Goal: Task Accomplishment & Management: Manage account settings

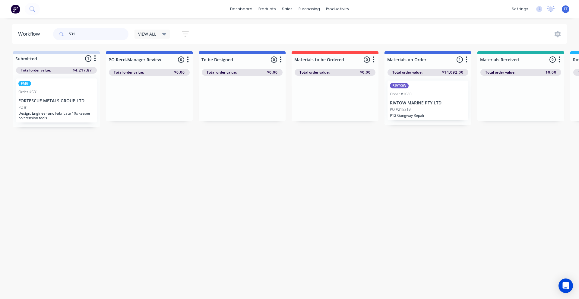
drag, startPoint x: 99, startPoint y: 33, endPoint x: 32, endPoint y: 32, distance: 67.3
click at [32, 32] on header "Workflow 531 VIEW ALL Save new view None edit VIEW ALL (Default) edit Labour On…" at bounding box center [290, 34] width 556 height 20
type input "4503028828"
click at [435, 92] on div "Order #532" at bounding box center [428, 93] width 76 height 5
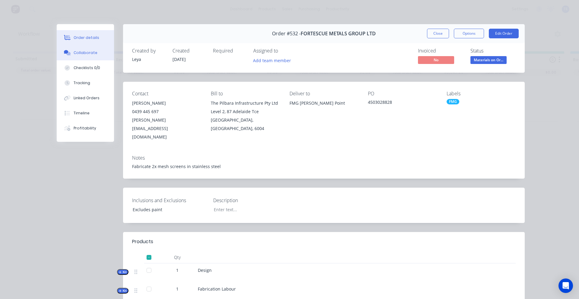
click at [75, 53] on div "Collaborate" at bounding box center [86, 52] width 24 height 5
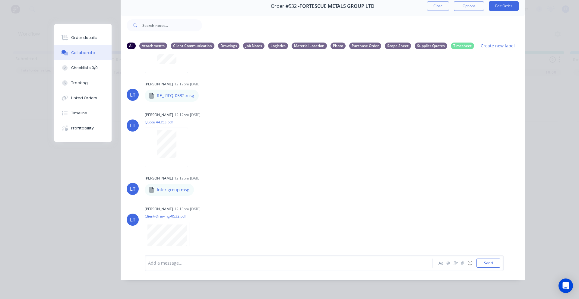
scroll to position [168, 0]
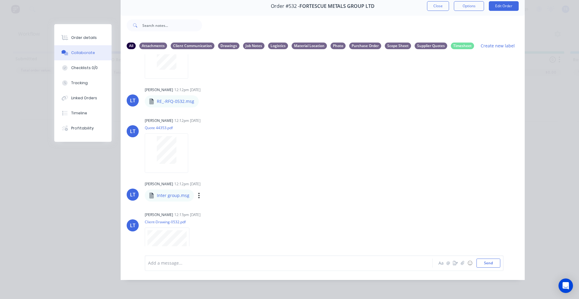
click at [161, 193] on p "Inter group.msg" at bounding box center [173, 196] width 33 height 6
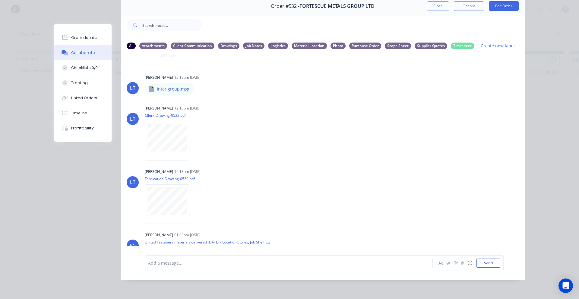
scroll to position [269, 0]
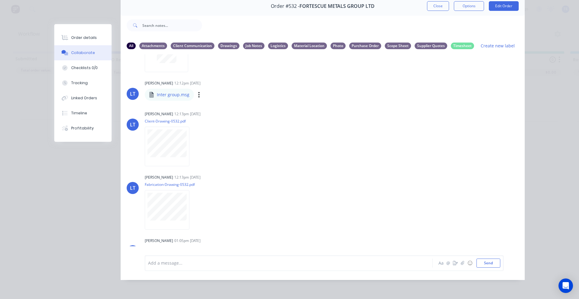
click at [170, 88] on div "Inter group.msg" at bounding box center [203, 90] width 116 height 5
click at [550, 180] on div "Order details Collaborate Checklists 0/0 Tracking Linked Orders Timeline Profit…" at bounding box center [289, 149] width 579 height 299
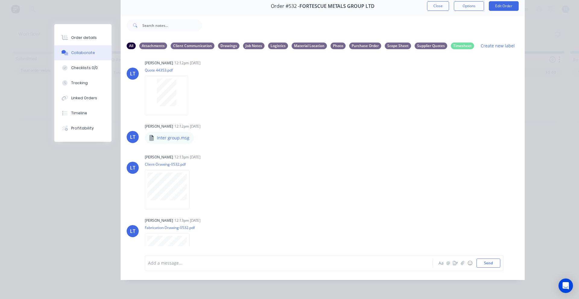
scroll to position [168, 0]
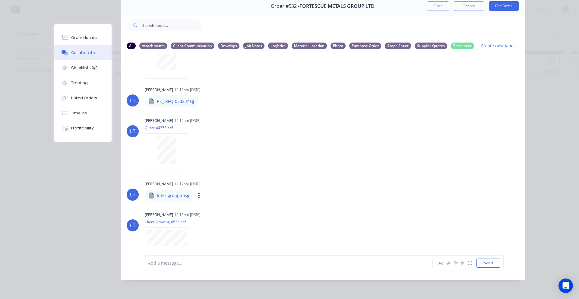
click at [149, 193] on icon at bounding box center [151, 196] width 5 height 6
click at [198, 191] on div "Labels Download Delete" at bounding box center [230, 195] width 68 height 9
click at [199, 193] on icon "button" at bounding box center [199, 195] width 1 height 5
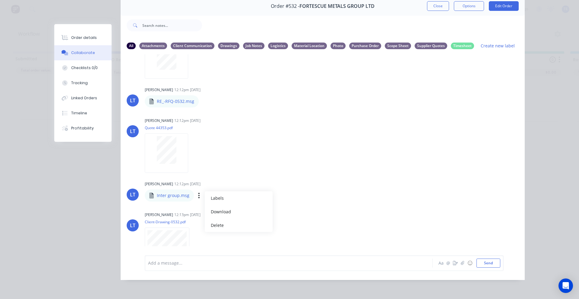
click at [177, 193] on p "Inter group.msg" at bounding box center [173, 196] width 33 height 6
click at [232, 193] on div "Labels Download Delete" at bounding box center [230, 195] width 68 height 9
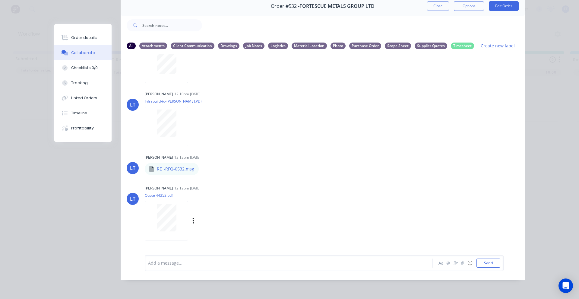
scroll to position [369, 0]
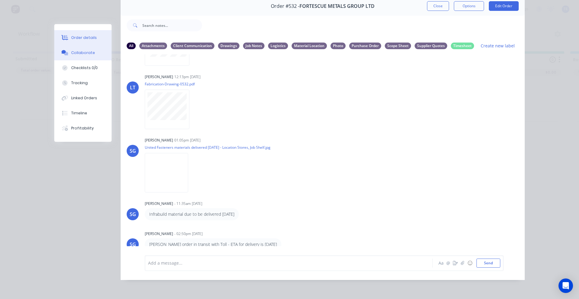
click at [76, 38] on div "Order details" at bounding box center [84, 37] width 26 height 5
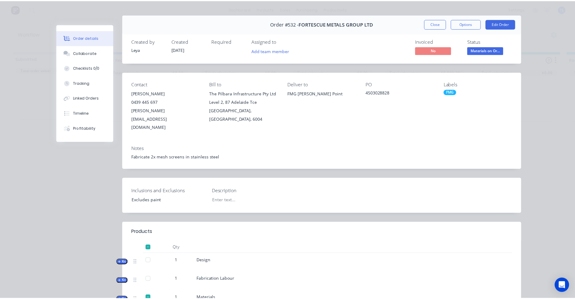
scroll to position [0, 0]
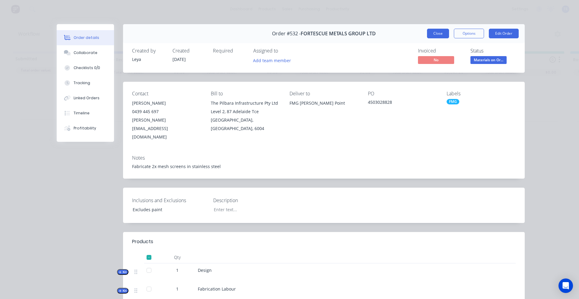
click at [437, 31] on button "Close" at bounding box center [438, 34] width 22 height 10
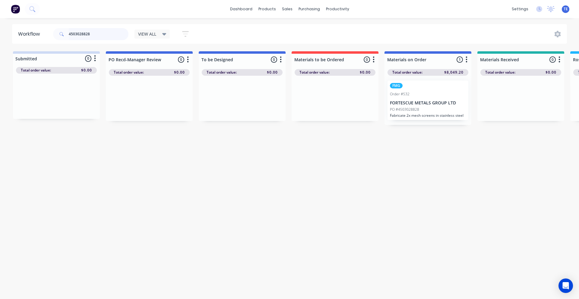
drag, startPoint x: 100, startPoint y: 38, endPoint x: 12, endPoint y: 44, distance: 88.1
click at [12, 44] on div "Workflow 4503028828 VIEW ALL Save new view None edit VIEW ALL (Default) edit La…" at bounding box center [289, 155] width 579 height 263
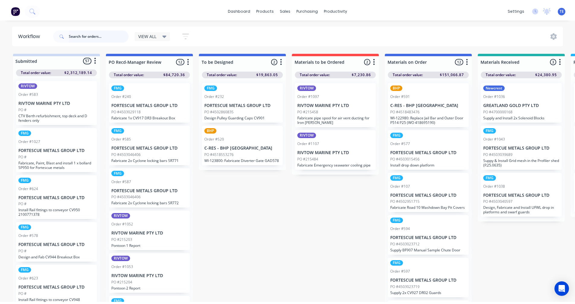
scroll to position [100, 0]
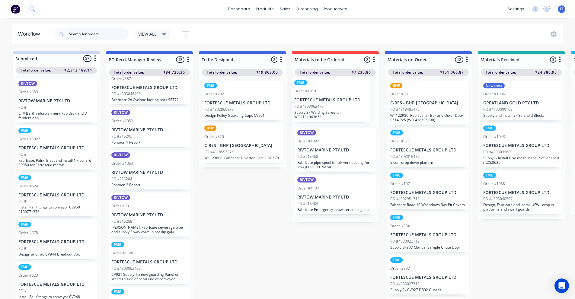
drag, startPoint x: 145, startPoint y: 213, endPoint x: 330, endPoint y: 95, distance: 219.9
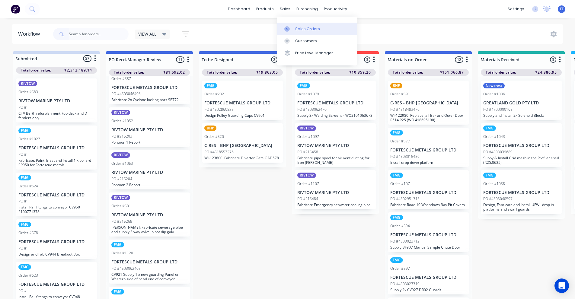
click at [295, 28] on link "Sales Orders" at bounding box center [317, 29] width 80 height 12
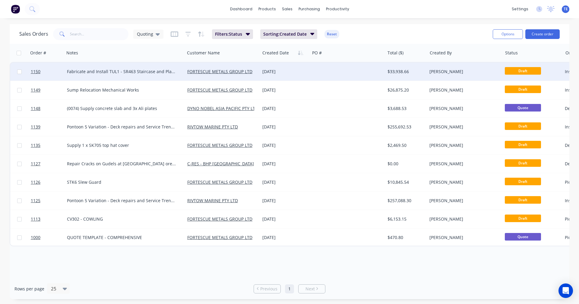
click at [312, 73] on div at bounding box center [347, 71] width 75 height 18
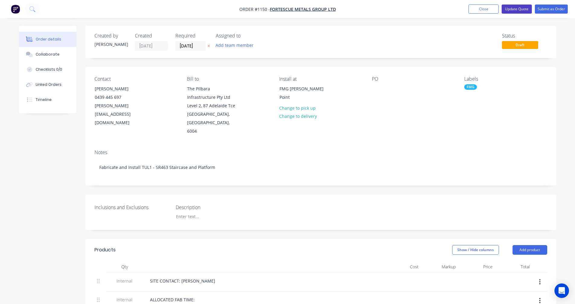
click at [511, 11] on button "Update Quote" at bounding box center [517, 9] width 30 height 9
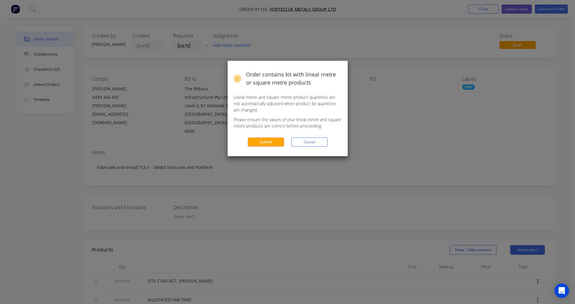
click at [406, 137] on div "Order contains kit with lineal metre or square metre products Lineal metre and …" at bounding box center [287, 152] width 575 height 304
click at [315, 142] on button "Cancel" at bounding box center [309, 141] width 36 height 9
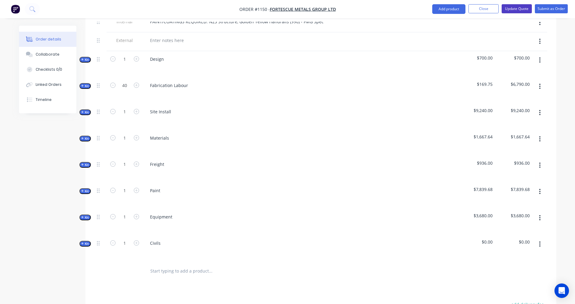
scroll to position [302, 0]
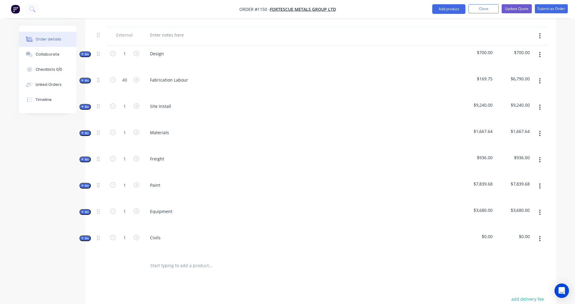
click at [84, 104] on span "Kit" at bounding box center [85, 106] width 8 height 5
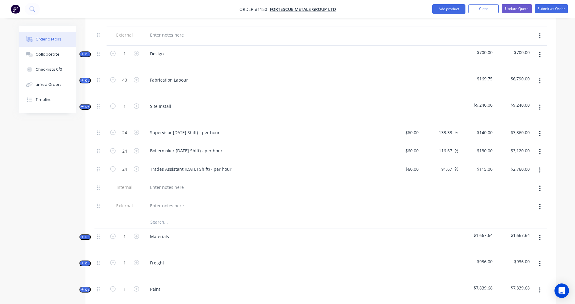
click at [88, 78] on span "Kit" at bounding box center [85, 80] width 8 height 5
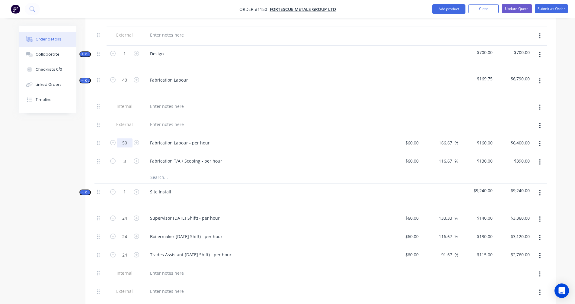
type input "50"
type input "$8,000.00"
click at [114, 171] on div at bounding box center [125, 177] width 36 height 12
click at [166, 171] on input "text" at bounding box center [210, 177] width 121 height 12
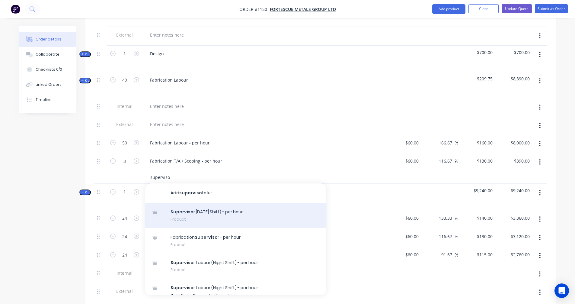
type input "superviso"
click at [262, 206] on div "Superviso r [DATE] Shift) - per hour Product" at bounding box center [235, 214] width 181 height 25
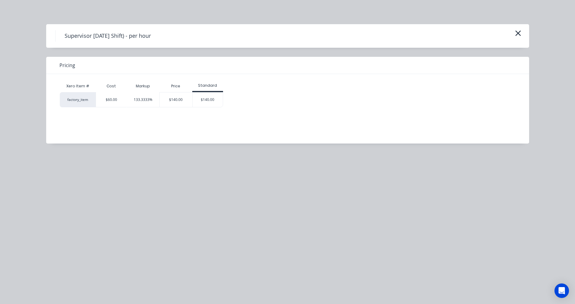
click at [208, 99] on div "$140.00" at bounding box center [208, 99] width 30 height 14
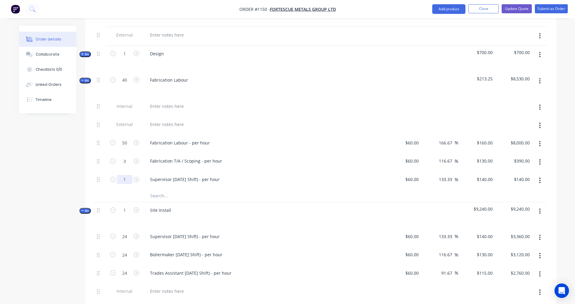
click at [128, 175] on input "1" at bounding box center [125, 179] width 16 height 9
type input "12"
type input "$1,680.00"
click at [42, 180] on div "Created by [PERSON_NAME] Created [DATE] Required [DATE] Assigned to Add team me…" at bounding box center [287, 180] width 537 height 913
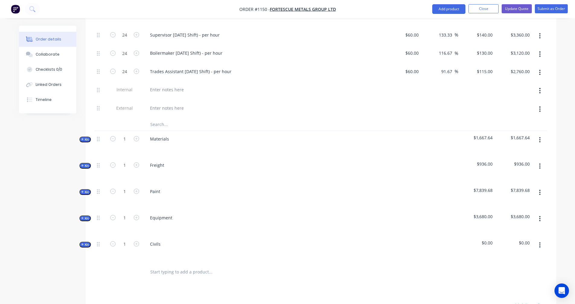
scroll to position [402, 0]
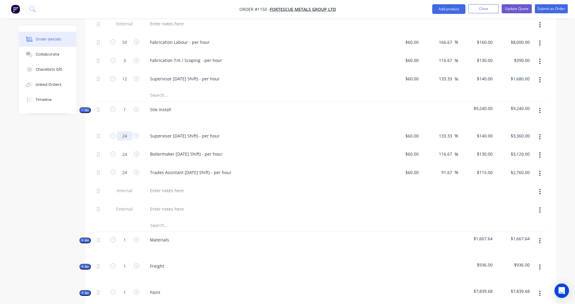
click at [131, 131] on input "24" at bounding box center [125, 135] width 16 height 9
type input "36"
type input "$5,040.00"
click at [128, 149] on input "24" at bounding box center [125, 153] width 16 height 9
type input "36"
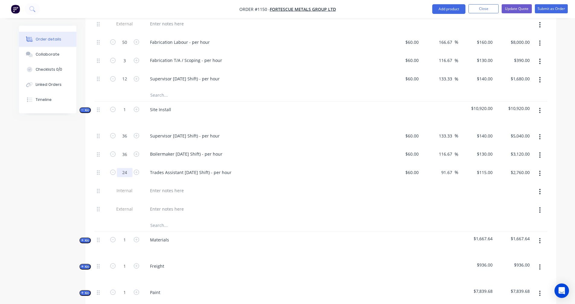
type input "$4,680.00"
click at [128, 168] on input "24" at bounding box center [125, 172] width 16 height 9
type input "36"
type input "$4,140.00"
click at [156, 219] on input "text" at bounding box center [210, 225] width 121 height 12
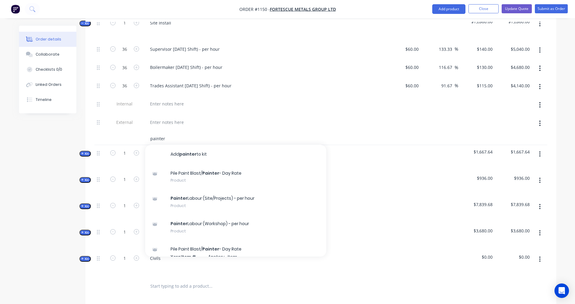
scroll to position [503, 0]
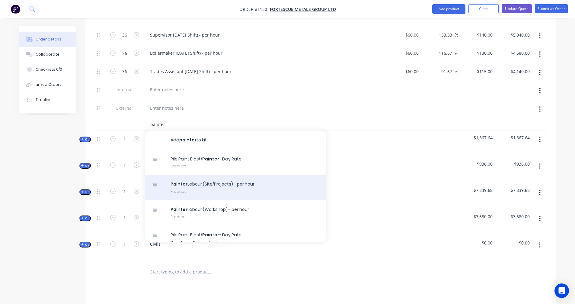
type input "painter"
click at [198, 180] on div "Painter Labour (Site/Projects) - per hour Product" at bounding box center [235, 187] width 181 height 25
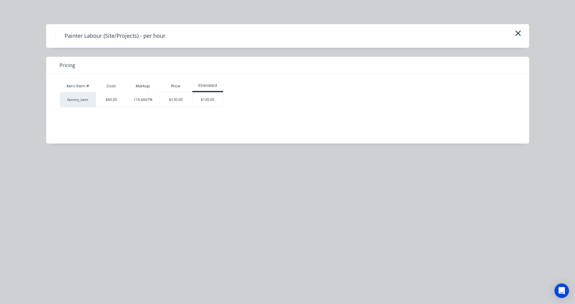
click at [207, 100] on div "$130.00" at bounding box center [208, 99] width 30 height 14
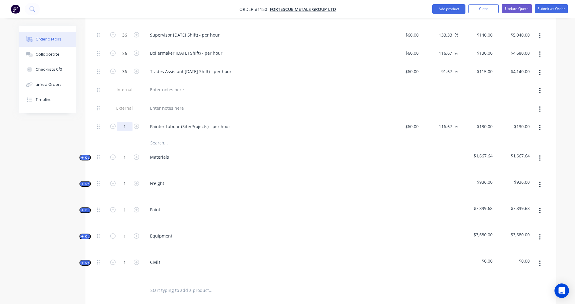
drag, startPoint x: 126, startPoint y: 117, endPoint x: 133, endPoint y: 118, distance: 7.3
click at [126, 122] on input "1" at bounding box center [125, 126] width 16 height 9
type input "12"
type input "$1,560.00"
click at [103, 136] on div at bounding box center [100, 142] width 12 height 12
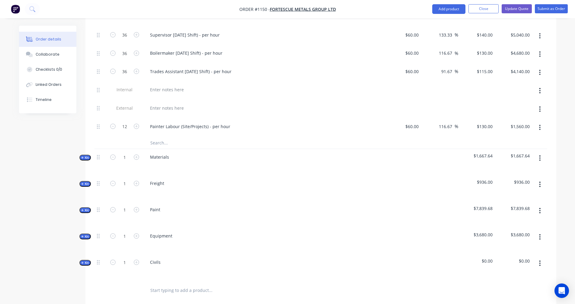
drag, startPoint x: 100, startPoint y: 118, endPoint x: 105, endPoint y: 118, distance: 4.8
click at [105, 118] on div at bounding box center [100, 127] width 12 height 18
drag, startPoint x: 98, startPoint y: 117, endPoint x: 99, endPoint y: 73, distance: 43.5
click at [99, 73] on div "36 Supervisor [DATE] Shift) - per hour $60.00 $60.00 133.33 133.33 % $140.00 $1…" at bounding box center [320, 82] width 453 height 110
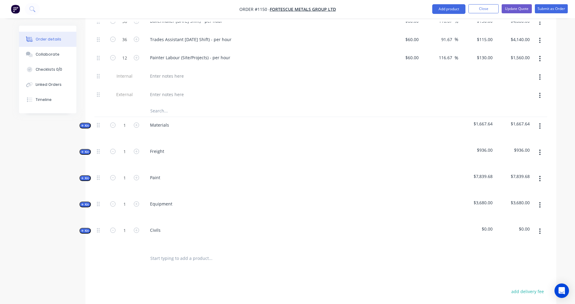
scroll to position [551, 0]
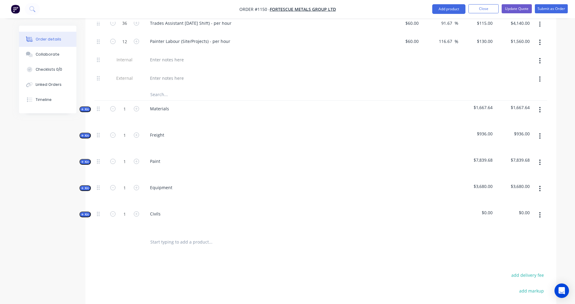
click at [84, 186] on icon "button" at bounding box center [82, 187] width 3 height 3
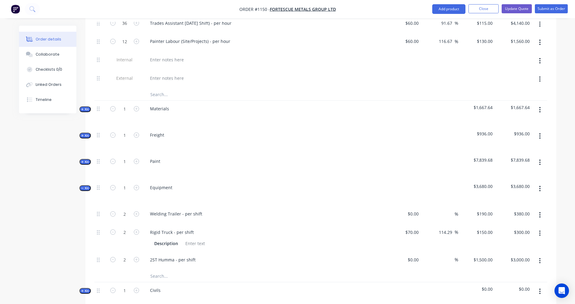
click at [166, 269] on input "text" at bounding box center [210, 275] width 121 height 12
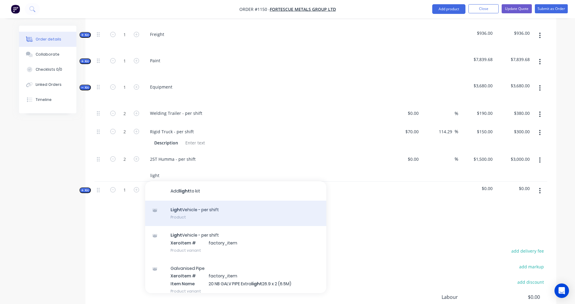
type input "light"
click at [208, 203] on div "Light Vehicle - per shift Product" at bounding box center [235, 212] width 181 height 25
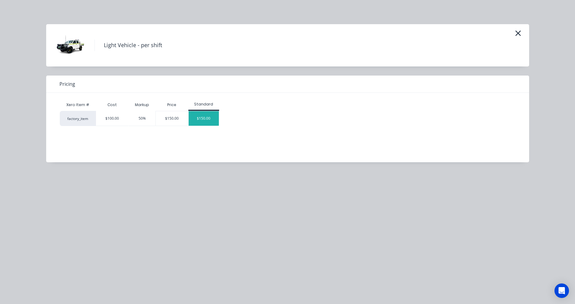
click at [208, 120] on div "$150.00" at bounding box center [204, 118] width 30 height 14
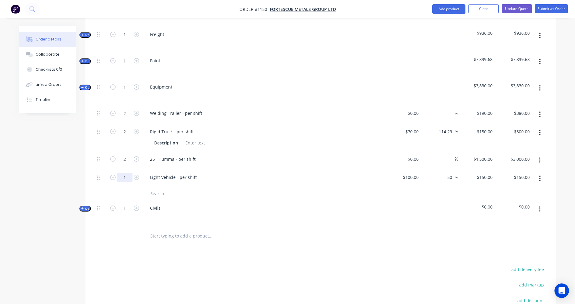
click at [128, 173] on input "1" at bounding box center [125, 177] width 16 height 9
type input "4"
type input "$600.00"
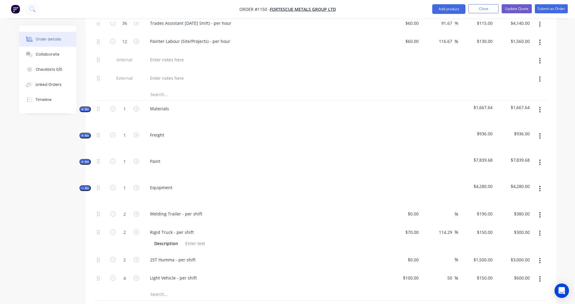
click at [80, 159] on button "Kit" at bounding box center [84, 162] width 11 height 6
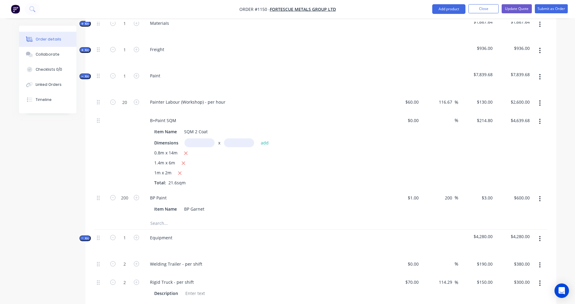
scroll to position [652, 0]
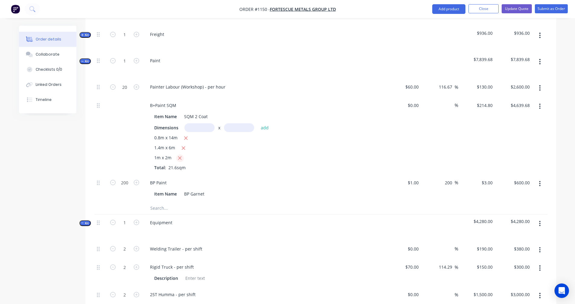
click at [178, 155] on icon "button" at bounding box center [180, 157] width 4 height 5
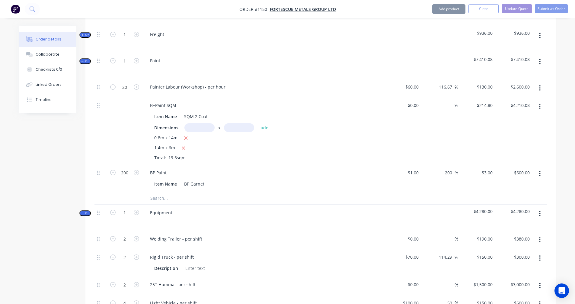
click at [182, 145] on icon "button" at bounding box center [183, 147] width 4 height 5
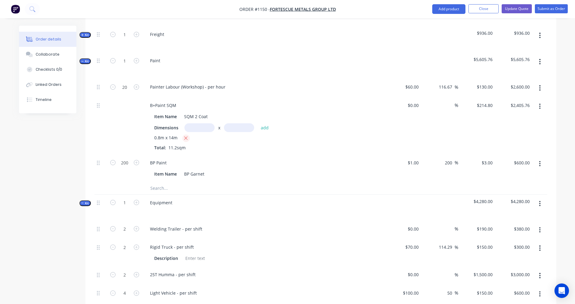
click at [184, 135] on icon "button" at bounding box center [186, 137] width 4 height 5
type input "$0.00"
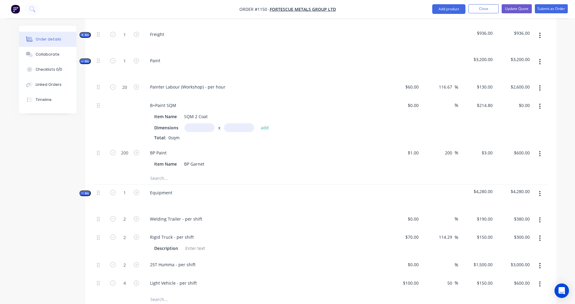
click at [200, 123] on input "text" at bounding box center [199, 127] width 30 height 9
type input "15m"
type input "1"
click at [258, 123] on button "add" at bounding box center [265, 127] width 14 height 8
type input "$3,222.00"
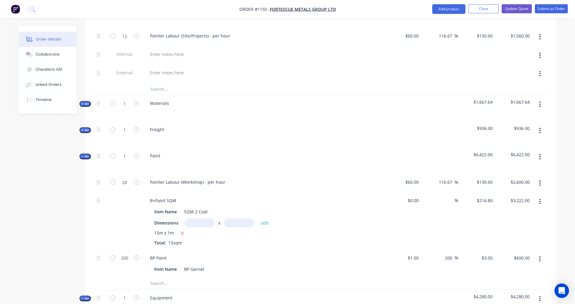
scroll to position [551, 0]
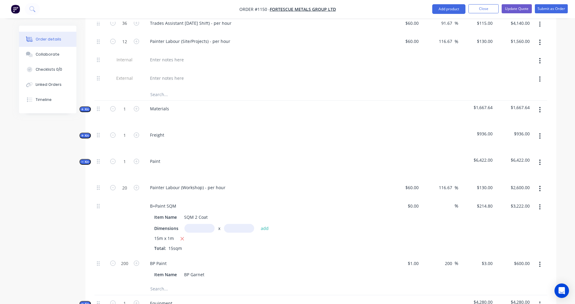
click at [87, 133] on span "Kit" at bounding box center [85, 135] width 8 height 5
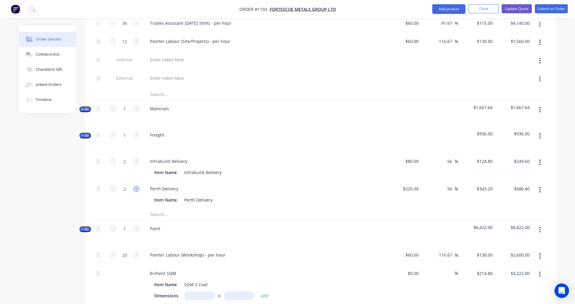
click at [139, 186] on icon "button" at bounding box center [136, 188] width 5 height 5
type input "3"
type input "$1,029.60"
click at [138, 106] on icon "button" at bounding box center [136, 108] width 5 height 5
click at [112, 106] on icon "button" at bounding box center [112, 108] width 5 height 5
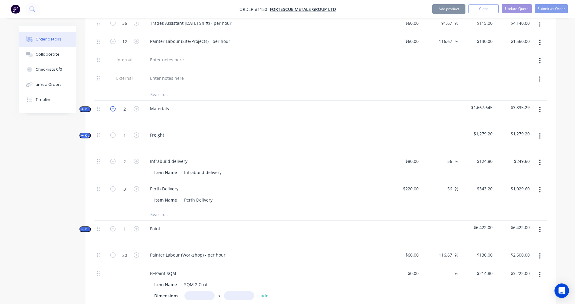
type input "1"
click at [80, 106] on button "Kit" at bounding box center [84, 109] width 11 height 6
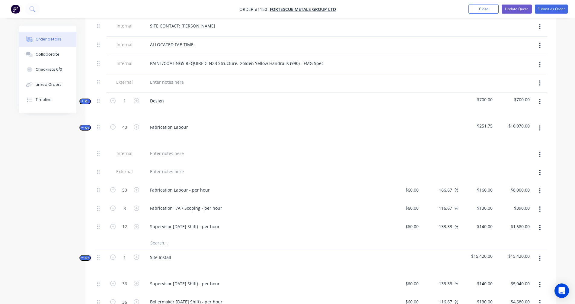
scroll to position [149, 0]
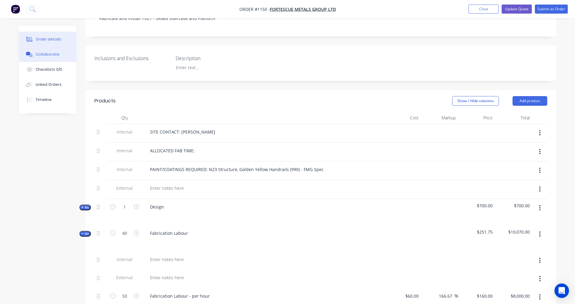
click at [47, 53] on div "Collaborate" at bounding box center [48, 54] width 24 height 5
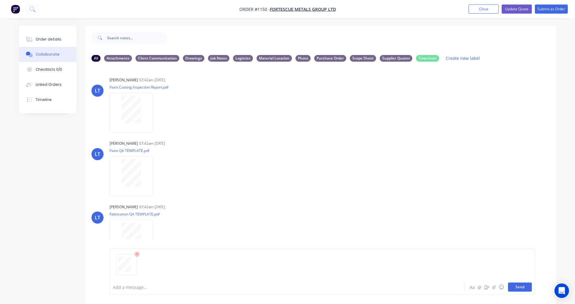
click at [516, 285] on button "Send" at bounding box center [520, 286] width 24 height 9
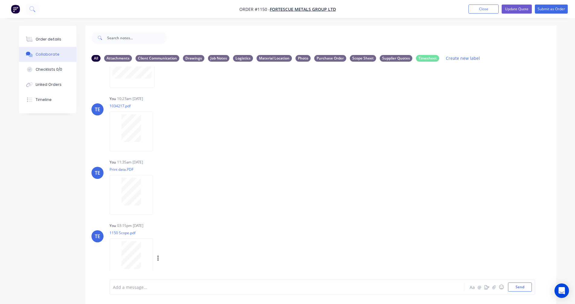
scroll to position [490, 0]
click at [157, 256] on icon "button" at bounding box center [158, 256] width 2 height 7
click at [180, 241] on button "Labels" at bounding box center [198, 244] width 68 height 14
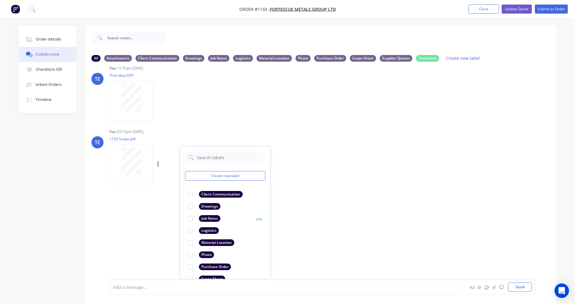
scroll to position [35, 0]
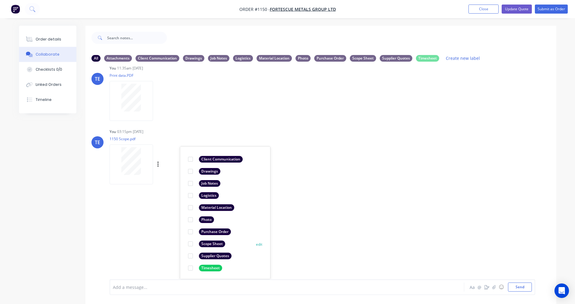
click at [209, 244] on div "Scope Sheet" at bounding box center [212, 243] width 26 height 7
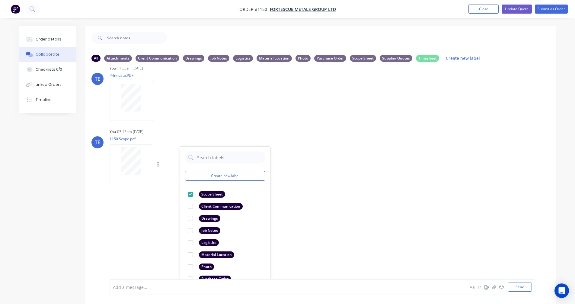
click at [339, 177] on div "TE You 03:15pm [DATE] 1150 Scope.pdf Labels Download Delete Create new label Sc…" at bounding box center [320, 154] width 471 height 54
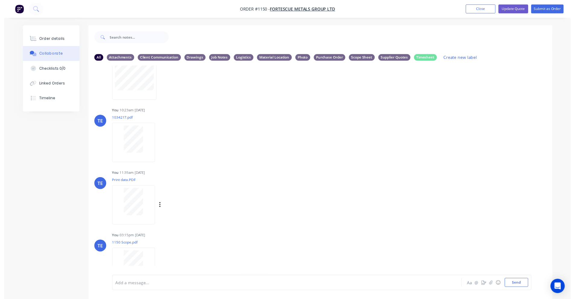
scroll to position [490, 0]
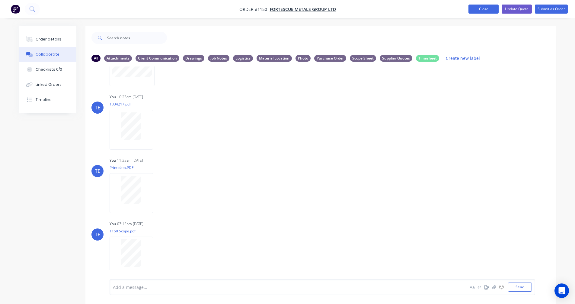
click at [480, 8] on button "Close" at bounding box center [483, 9] width 30 height 9
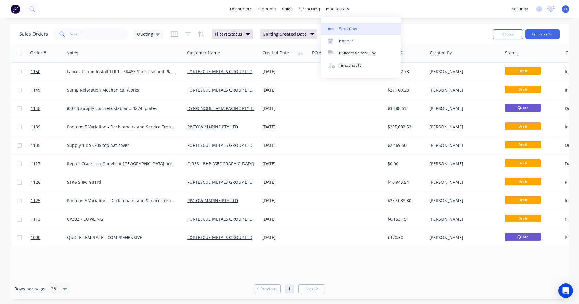
click at [344, 30] on div "Workflow" at bounding box center [348, 28] width 18 height 5
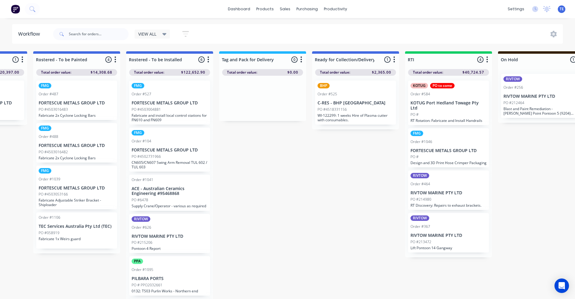
scroll to position [0, 724]
click at [440, 154] on div "PO #" at bounding box center [448, 156] width 76 height 5
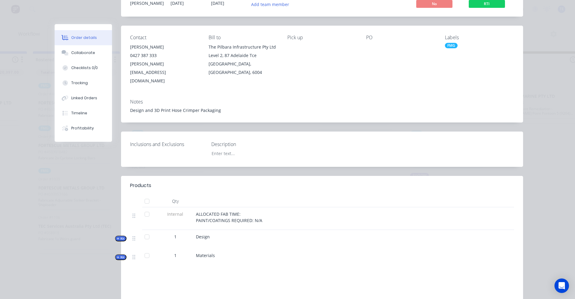
scroll to position [0, 0]
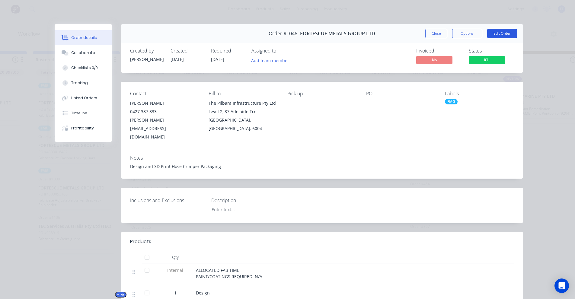
click at [497, 33] on button "Edit Order" at bounding box center [502, 34] width 30 height 10
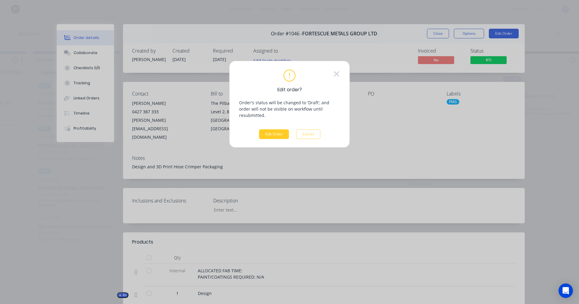
click at [270, 129] on button "Edit Order" at bounding box center [274, 134] width 30 height 10
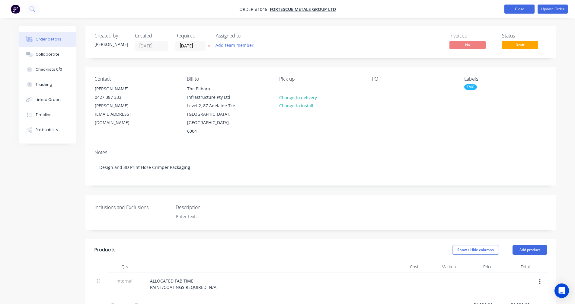
click at [518, 11] on button "Close" at bounding box center [519, 9] width 30 height 9
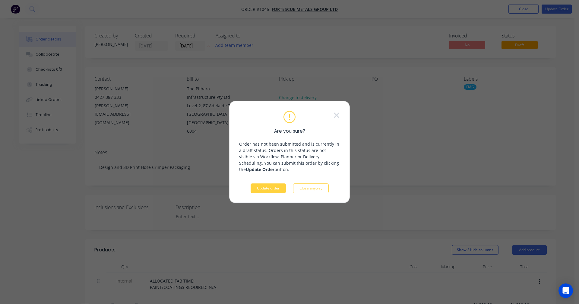
click at [444, 141] on div "Are you sure? Order has not been submitted and is currently in a draft status. …" at bounding box center [289, 152] width 579 height 304
click at [558, 14] on div "Are you sure? Order has not been submitted and is currently in a draft status. …" at bounding box center [289, 152] width 579 height 304
click at [271, 185] on button "Update order" at bounding box center [268, 188] width 35 height 10
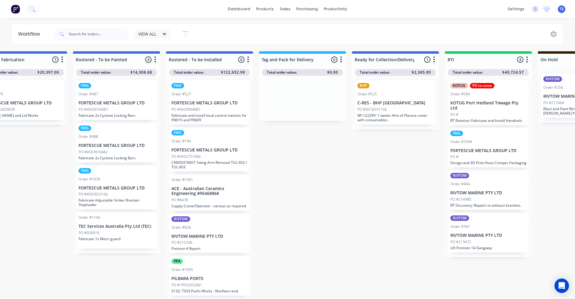
scroll to position [0, 684]
